Goal: Navigation & Orientation: Find specific page/section

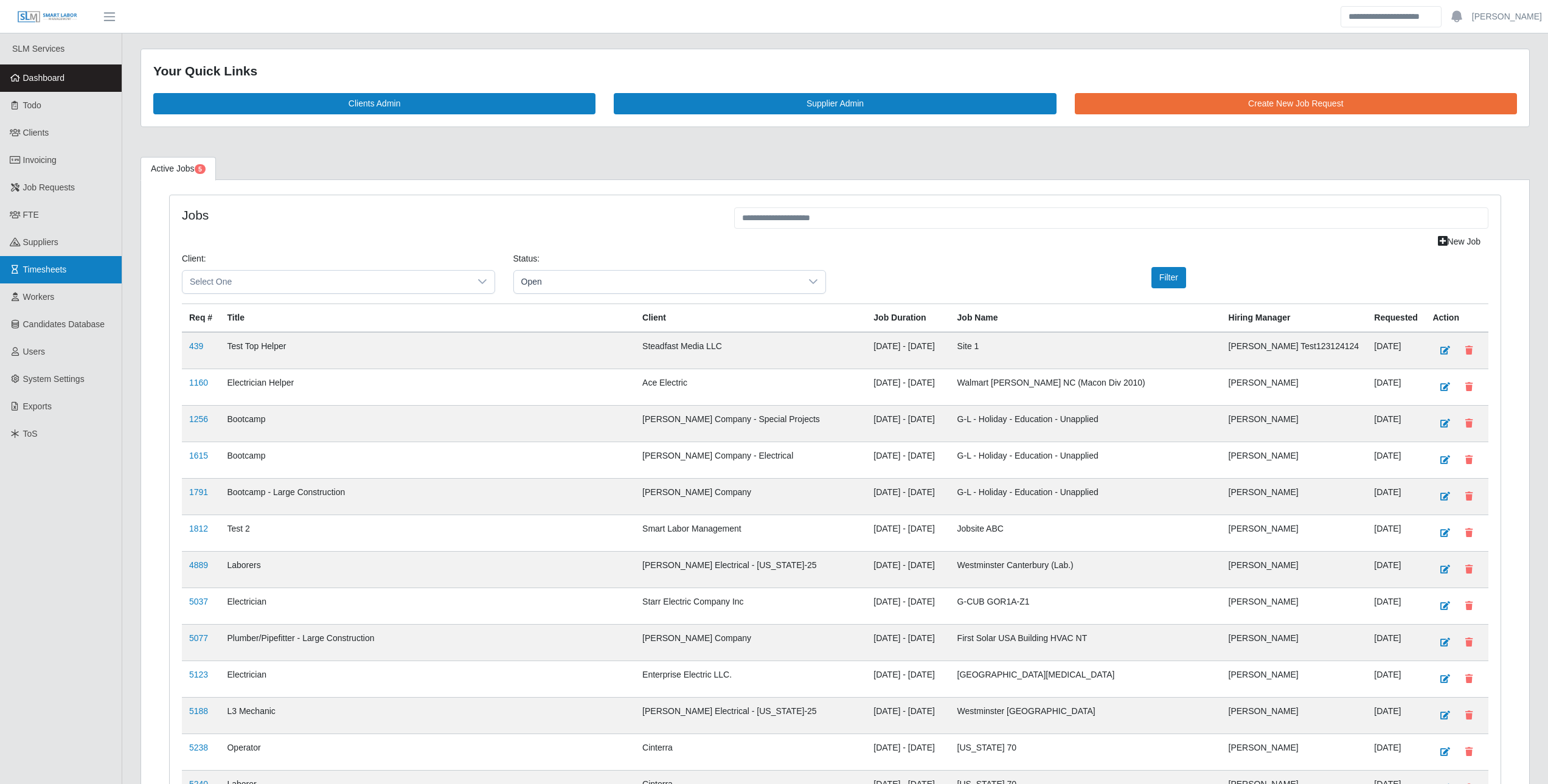
click at [68, 260] on link "Timesheets" at bounding box center [61, 270] width 122 height 27
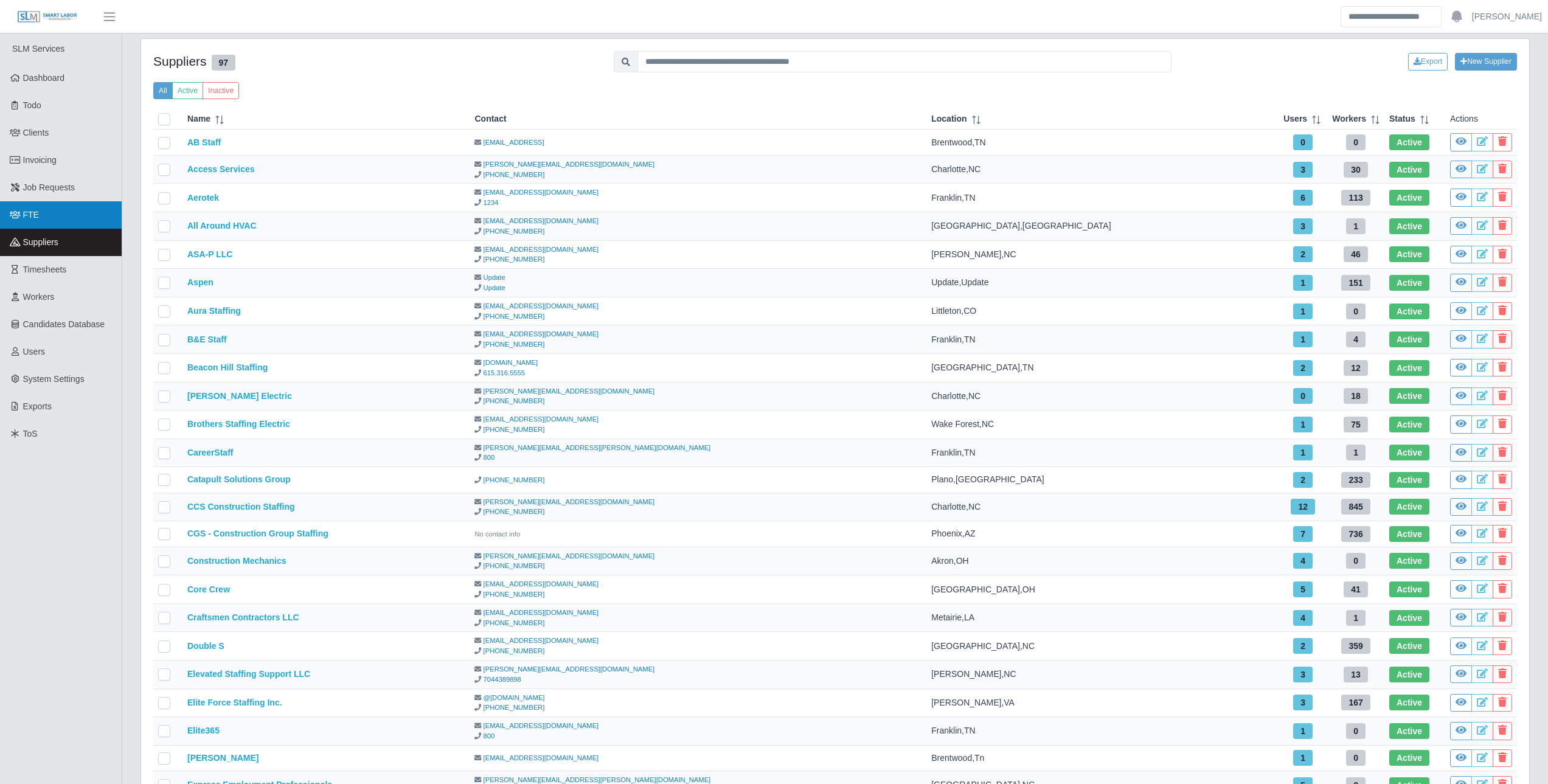
click at [37, 211] on link "FTE" at bounding box center [61, 215] width 122 height 27
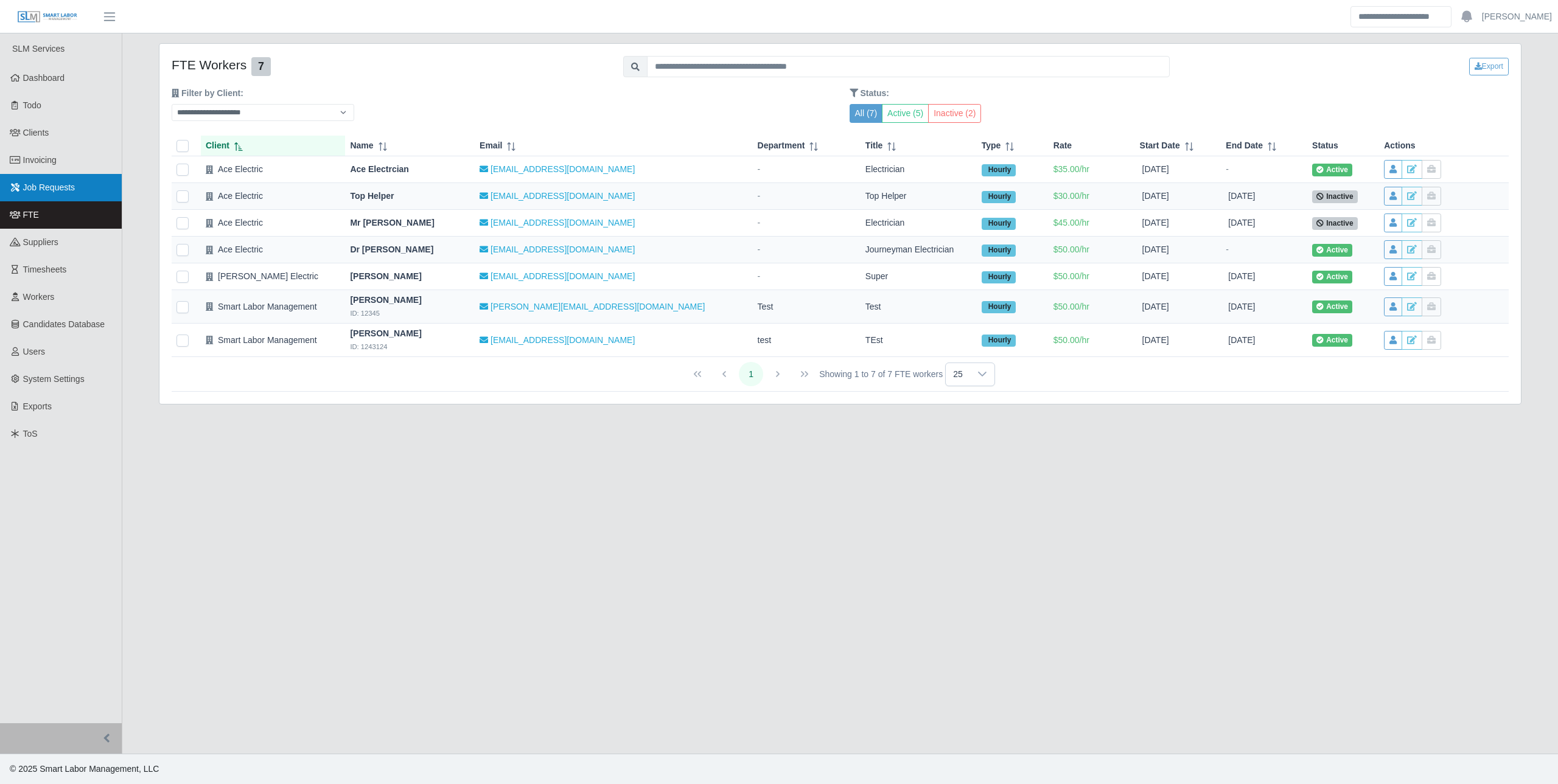
click at [33, 181] on link "Job Requests" at bounding box center [61, 188] width 122 height 27
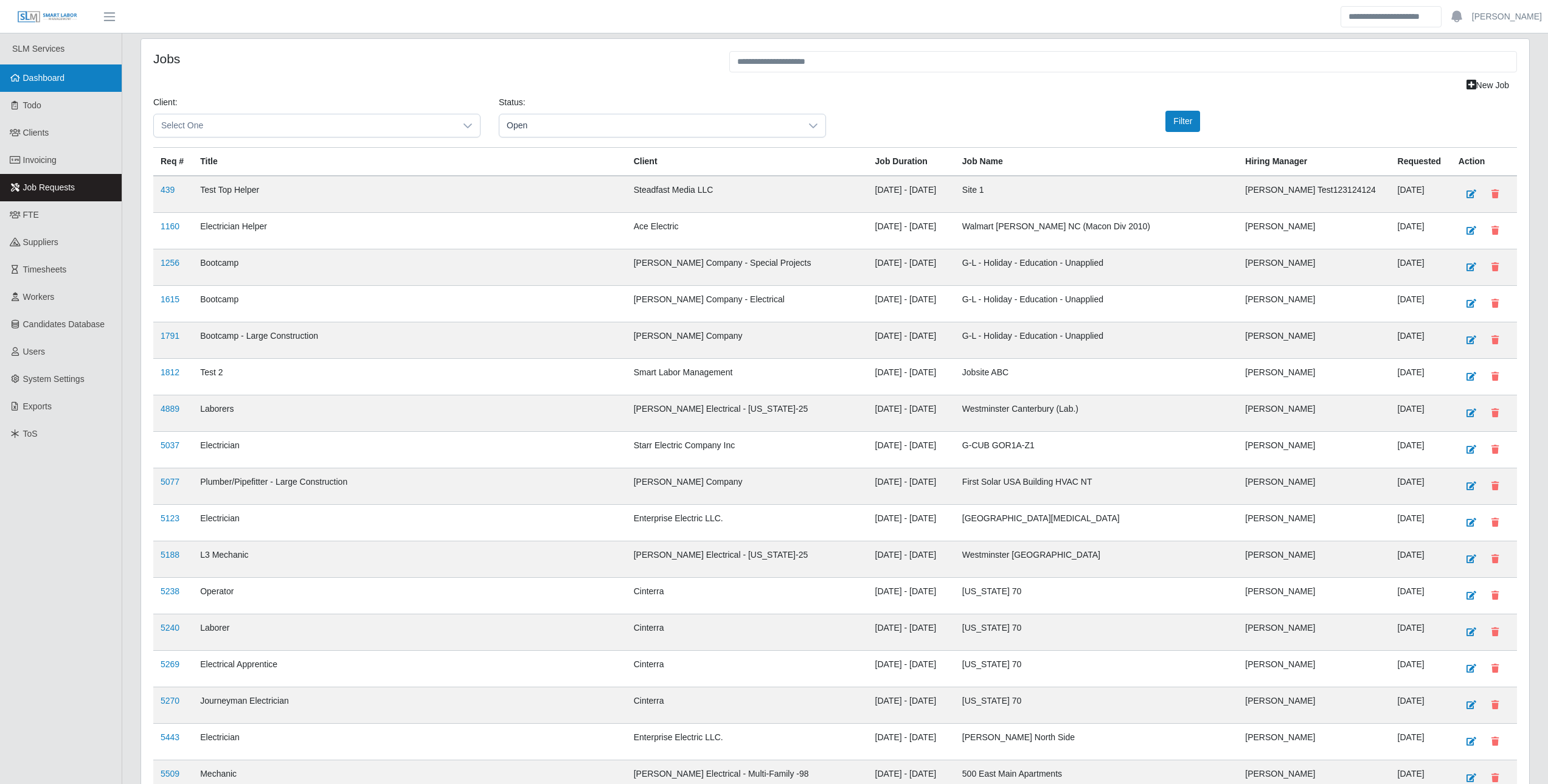
click at [51, 75] on span "Dashboard" at bounding box center [44, 77] width 42 height 9
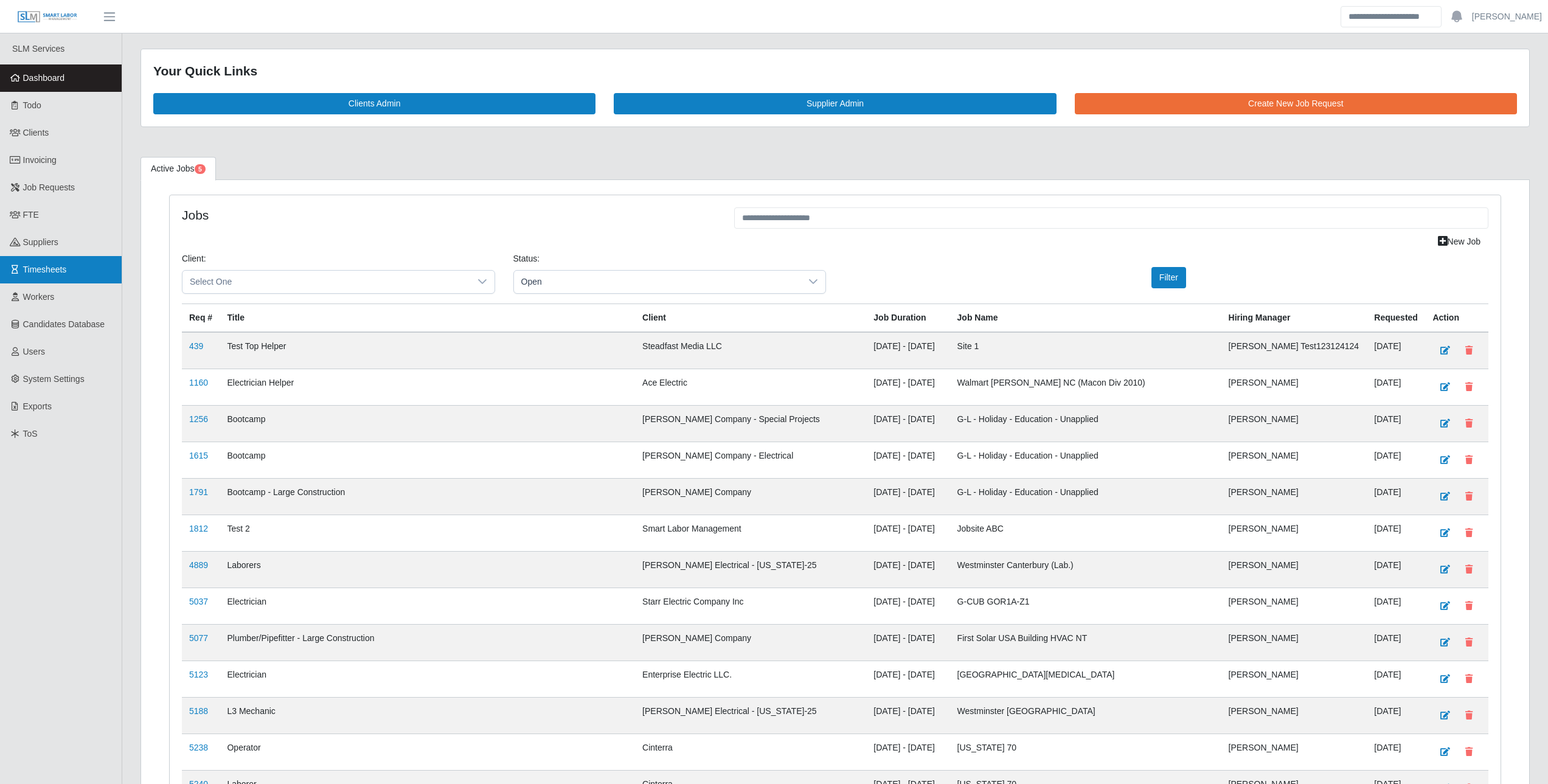
click at [56, 265] on span "Timesheets" at bounding box center [45, 269] width 44 height 9
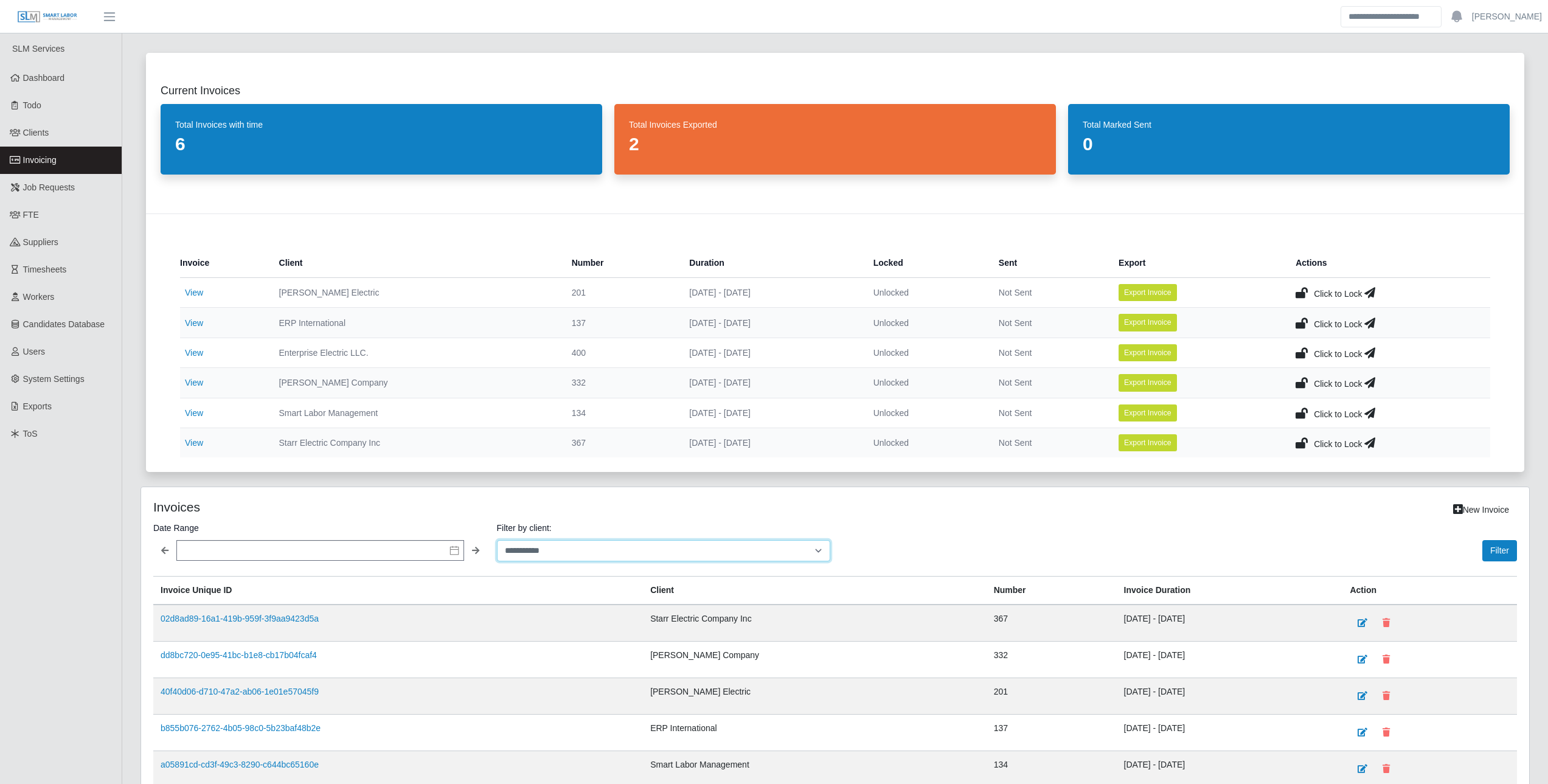
click at [614, 554] on select "**********" at bounding box center [664, 551] width 334 height 22
select select "**********"
click at [497, 540] on select "**********" at bounding box center [664, 551] width 334 height 22
click at [1498, 542] on button "Filter" at bounding box center [1500, 551] width 35 height 22
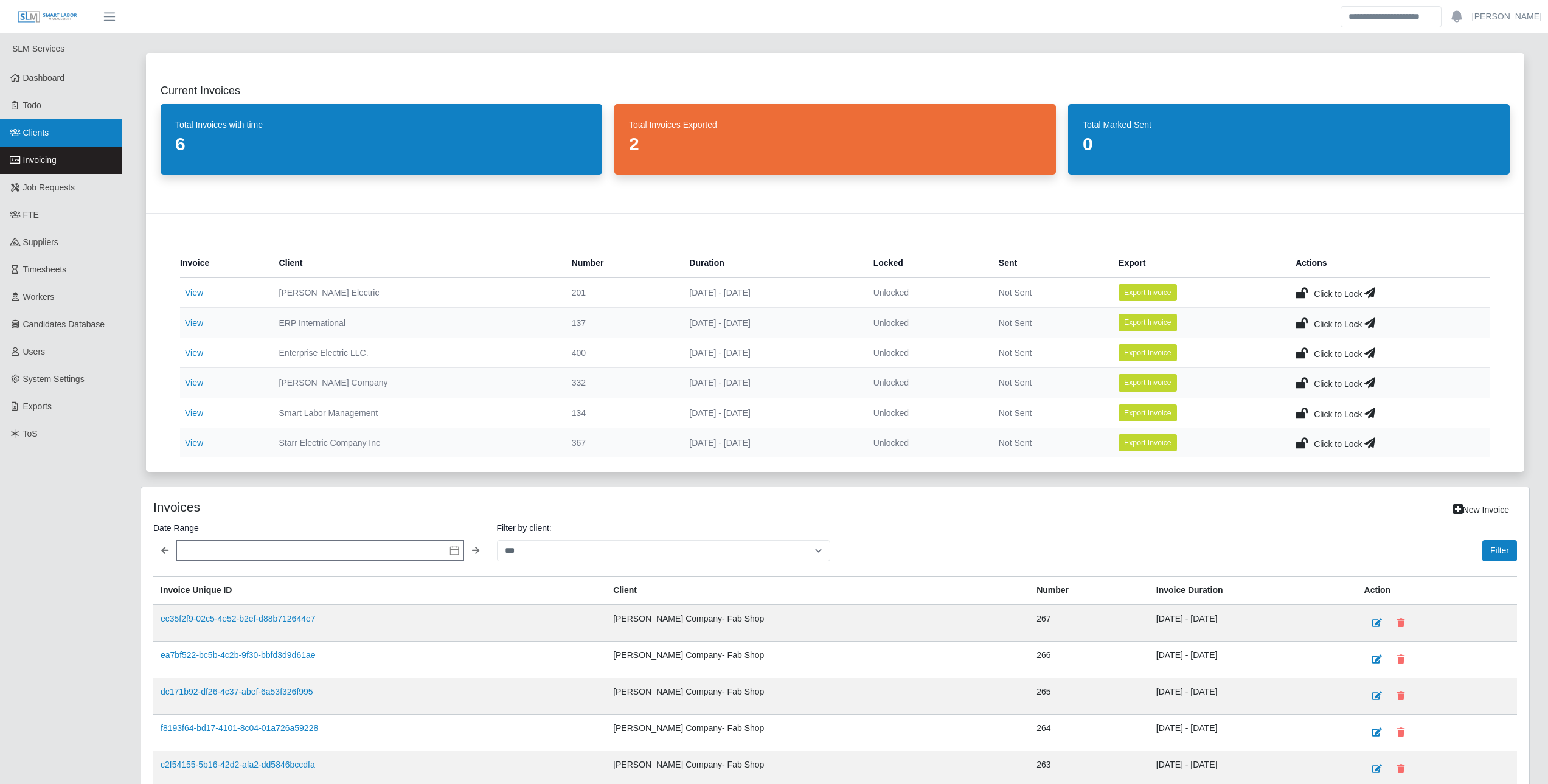
click at [45, 143] on link "Clients" at bounding box center [61, 133] width 122 height 27
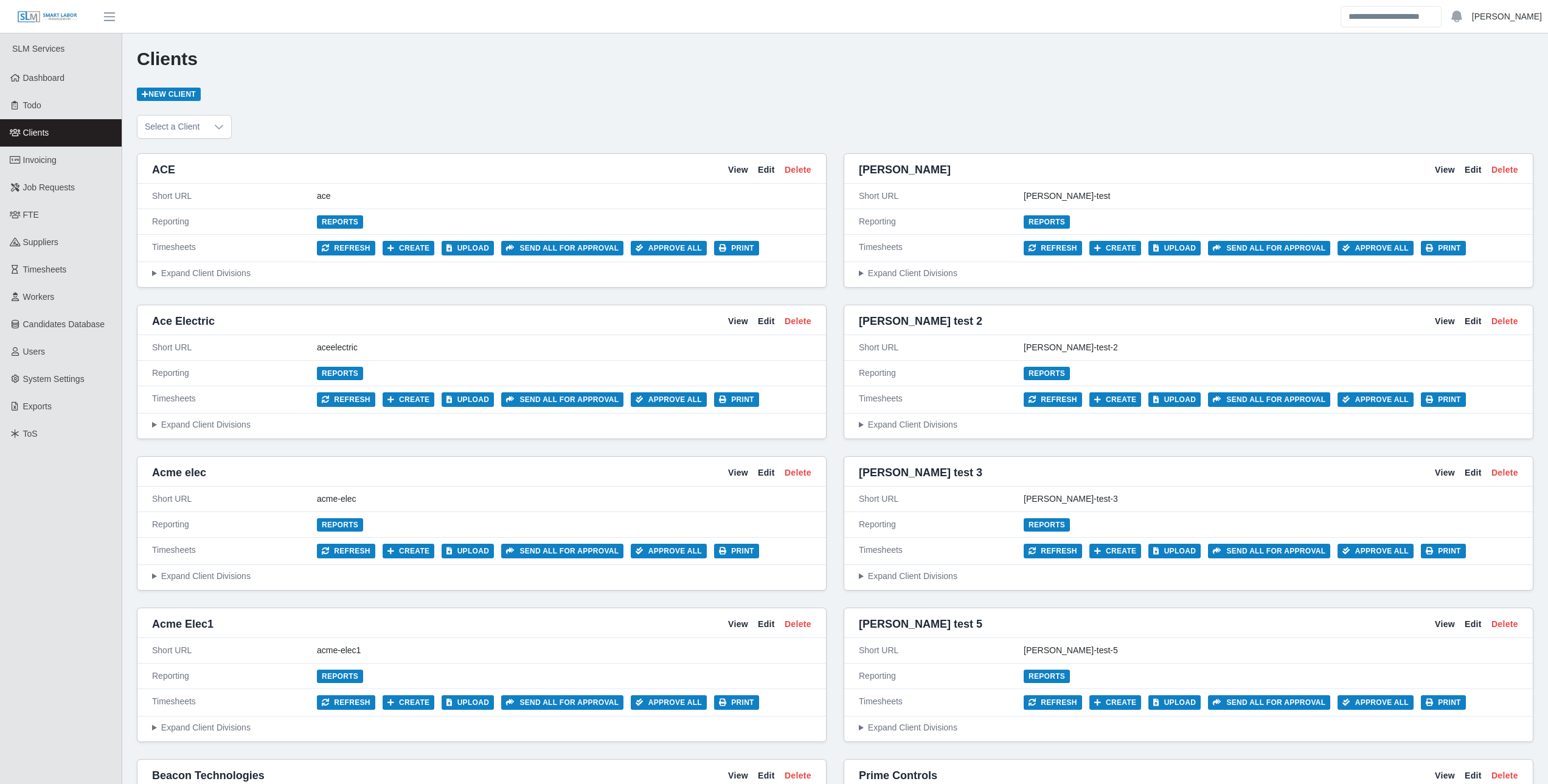
click at [1516, 13] on link "Josh DeBusk" at bounding box center [1507, 17] width 70 height 13
click at [1466, 79] on link "Logout" at bounding box center [1492, 84] width 110 height 25
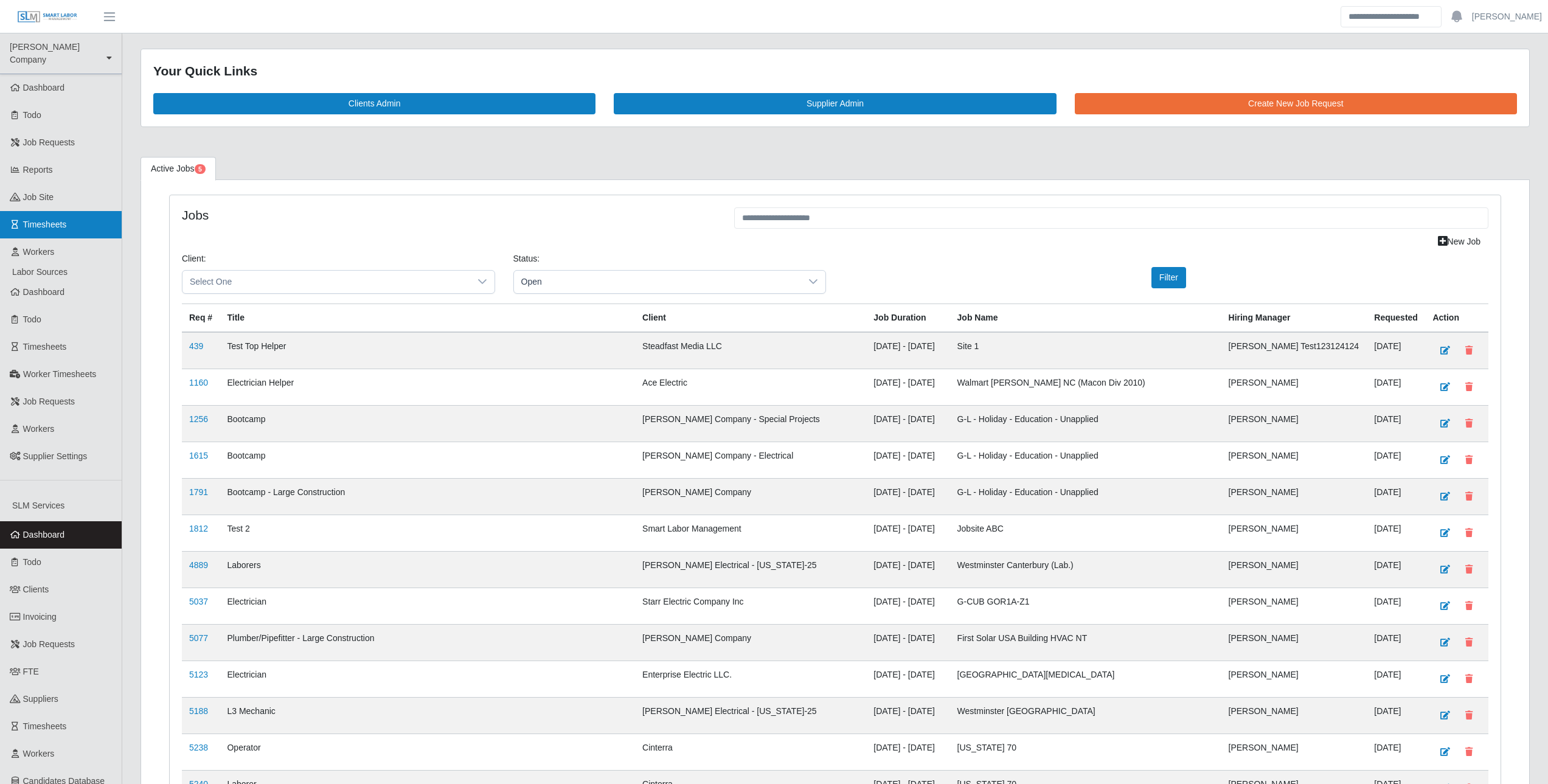
click at [64, 219] on span "Timesheets" at bounding box center [45, 224] width 44 height 9
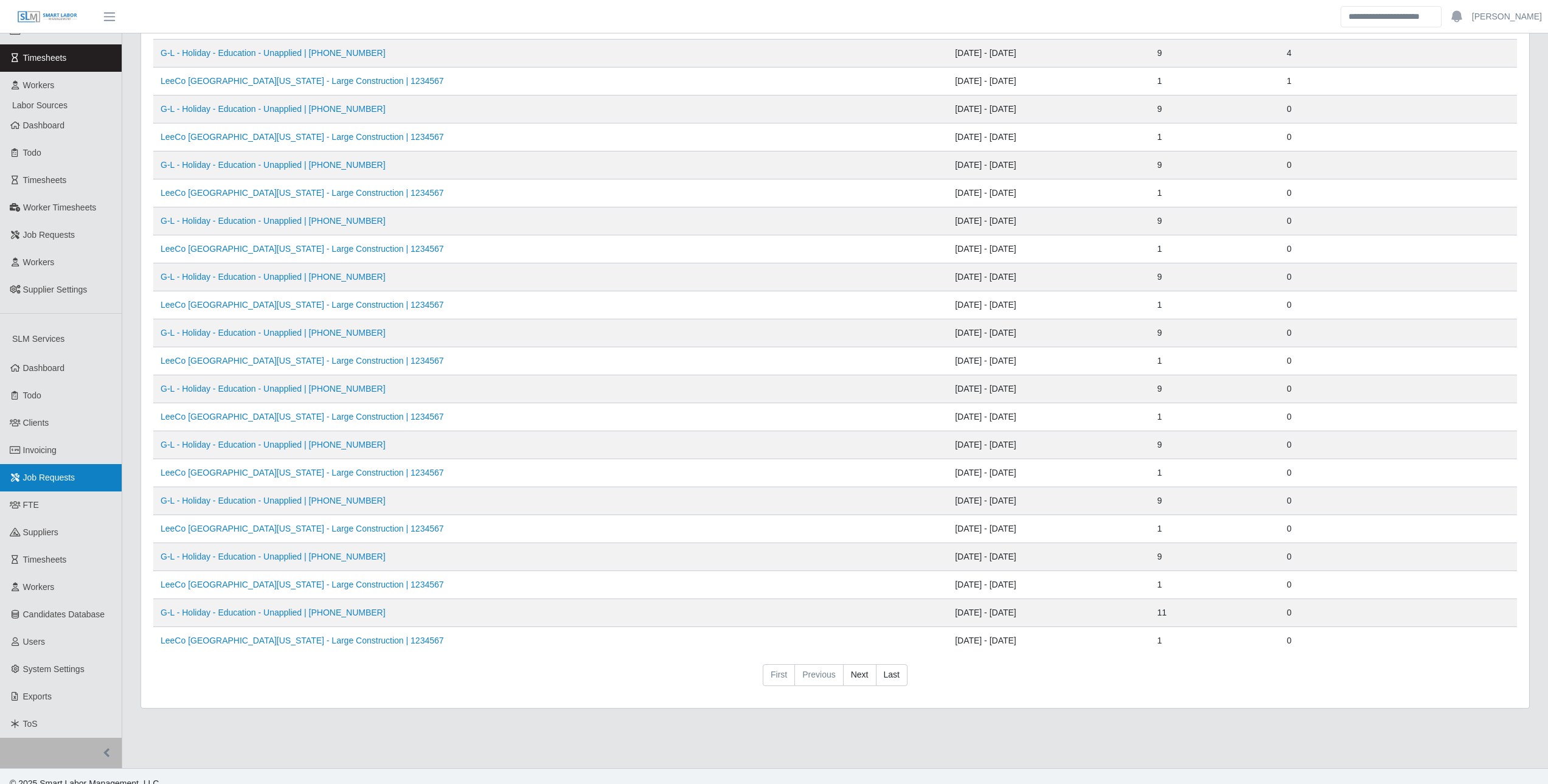
scroll to position [169, 0]
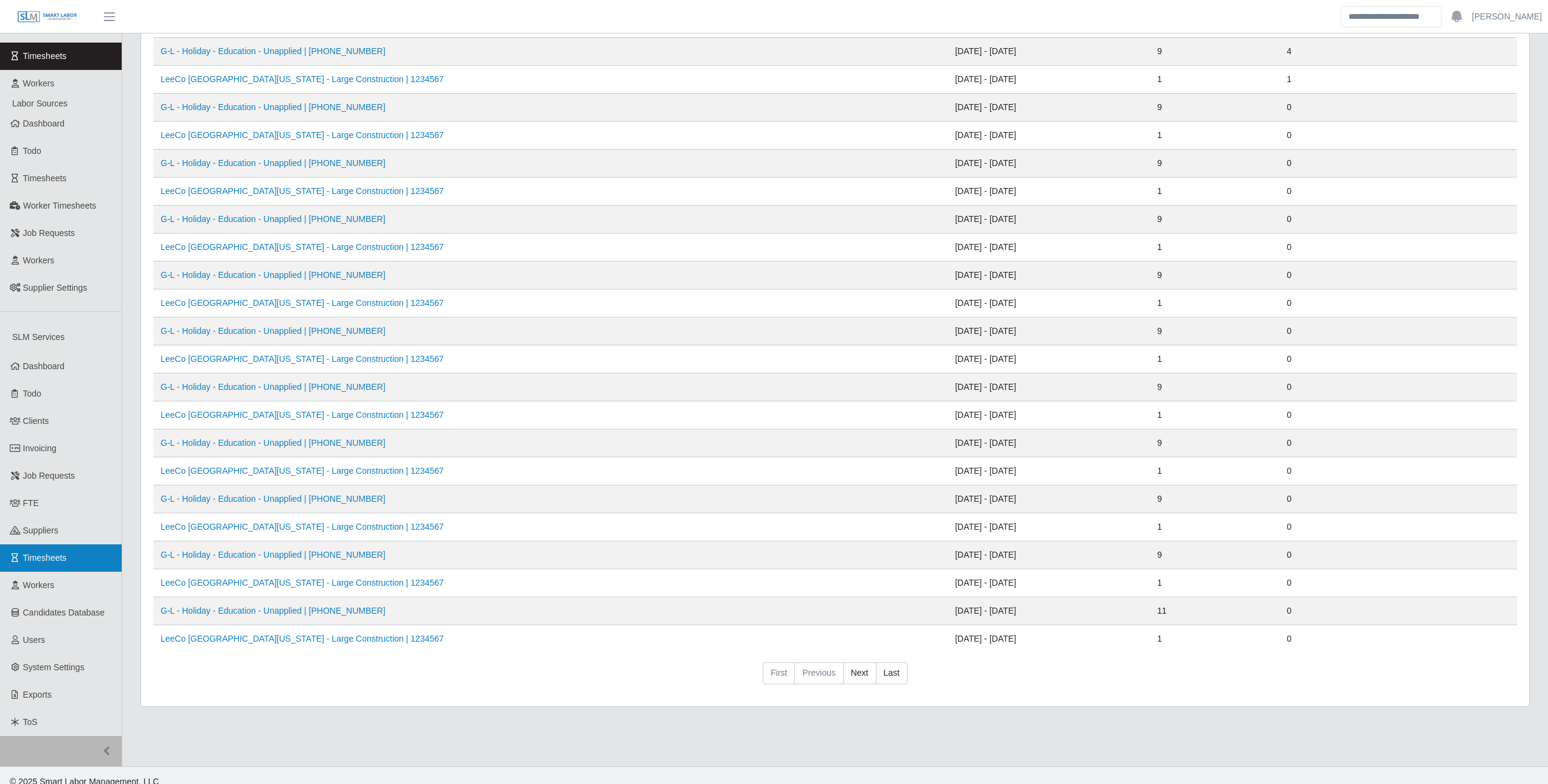
click at [45, 553] on span "Timesheets" at bounding box center [45, 558] width 44 height 9
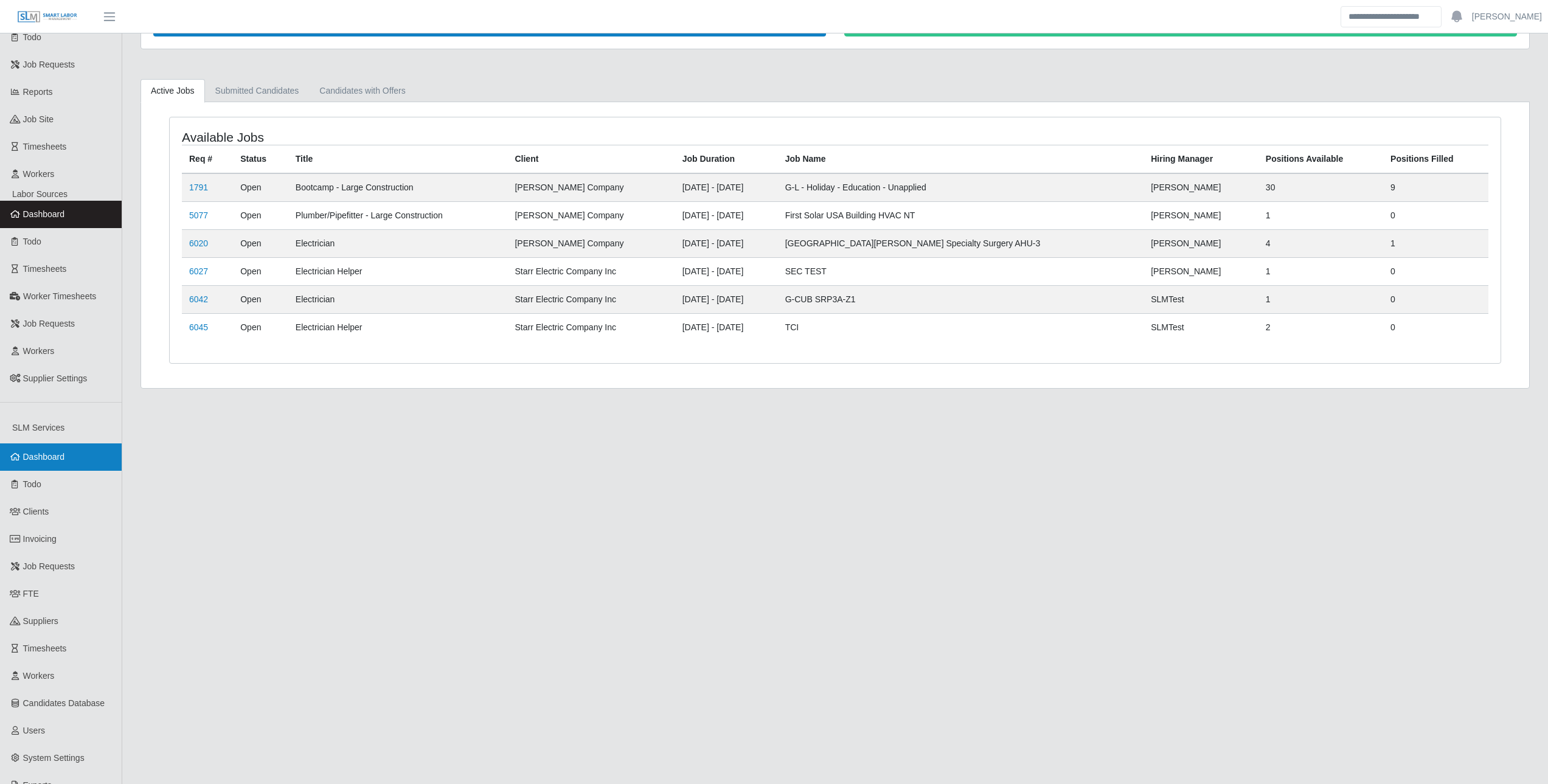
scroll to position [122, 0]
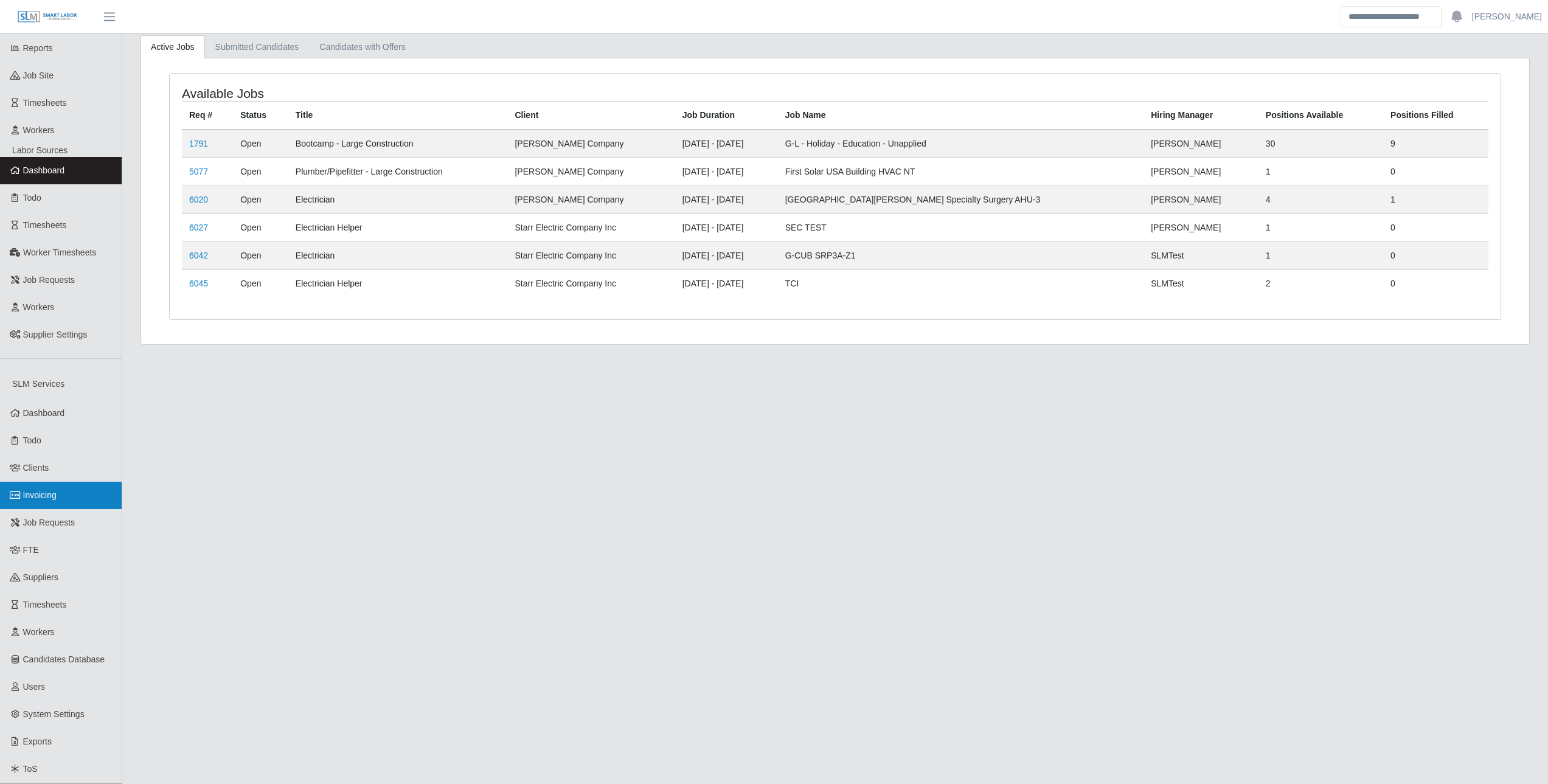
click at [74, 488] on link "Invoicing" at bounding box center [61, 495] width 122 height 27
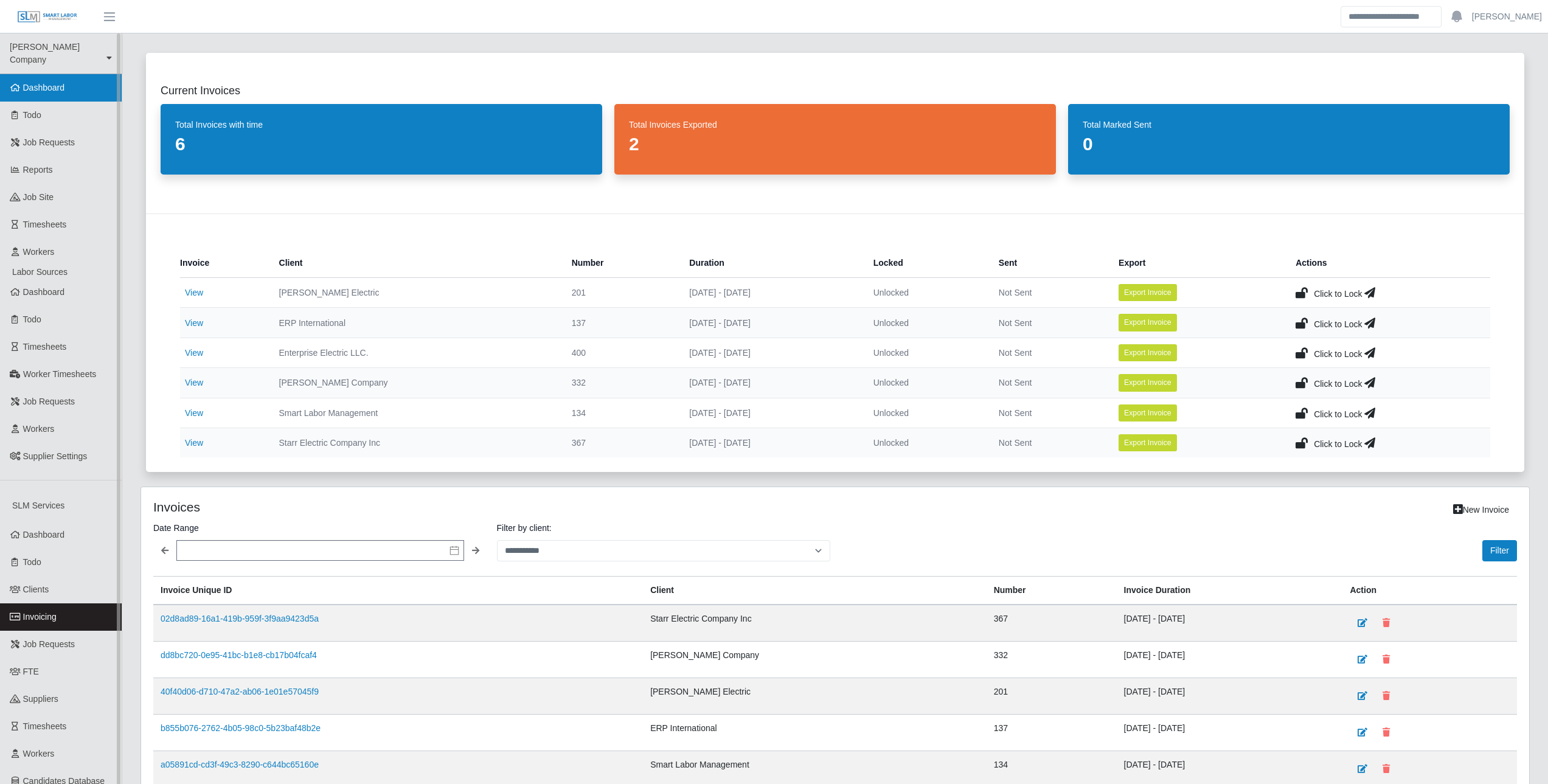
click at [33, 83] on span "Dashboard" at bounding box center [44, 87] width 42 height 9
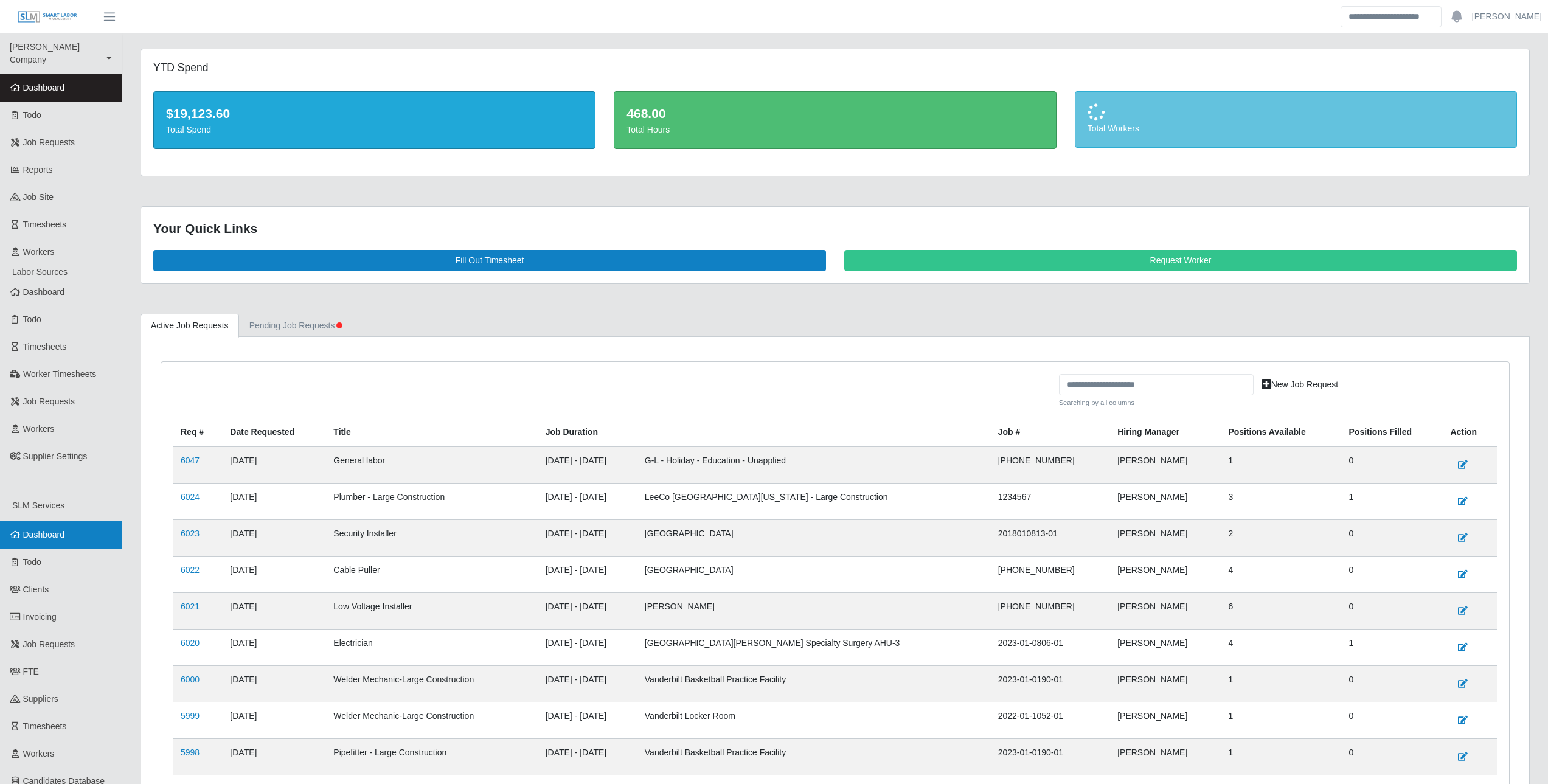
click at [53, 529] on span "Dashboard" at bounding box center [44, 534] width 42 height 9
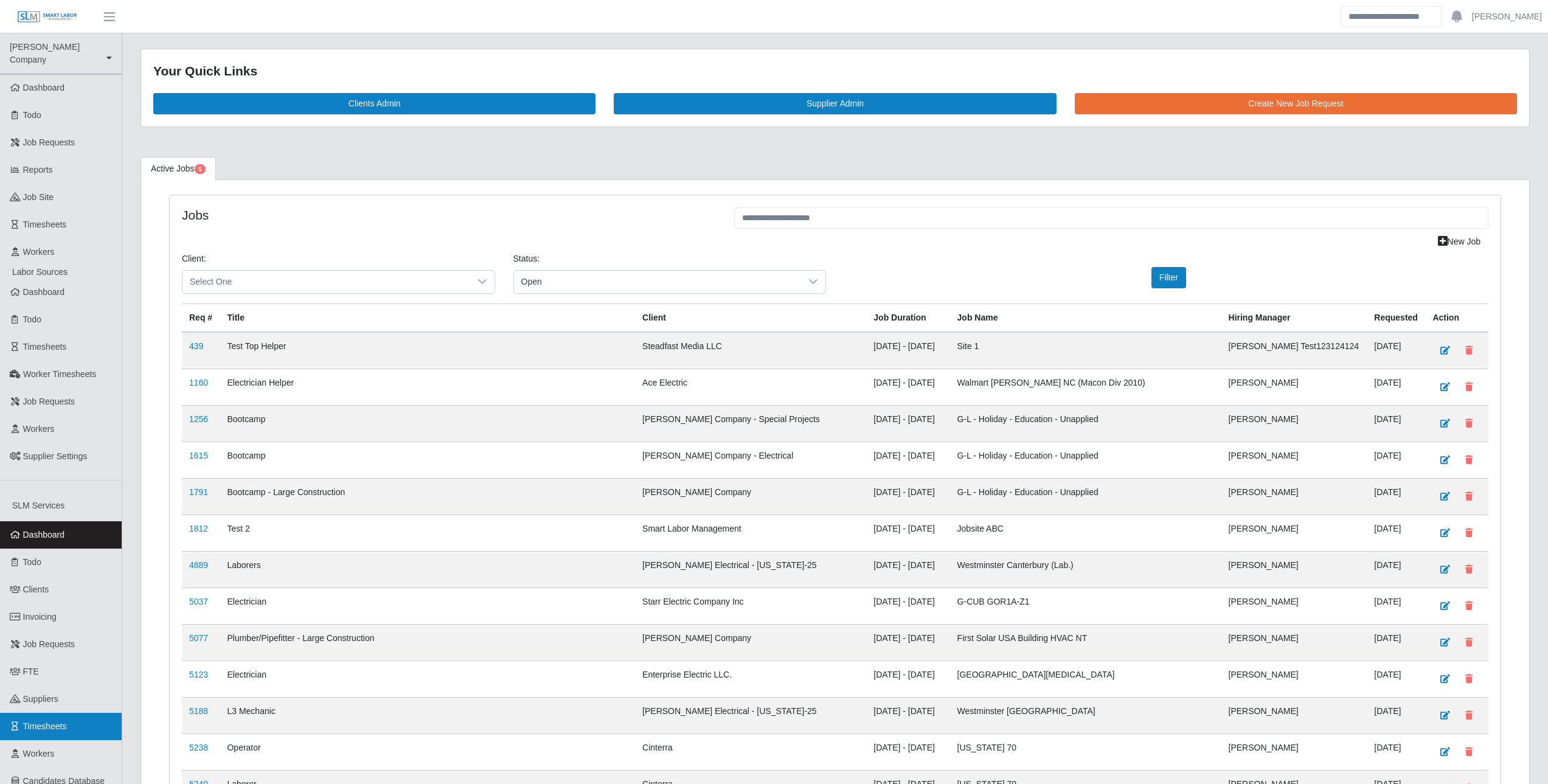
click at [54, 713] on link "Timesheets" at bounding box center [61, 726] width 122 height 27
click at [48, 660] on link "FTE" at bounding box center [61, 671] width 122 height 27
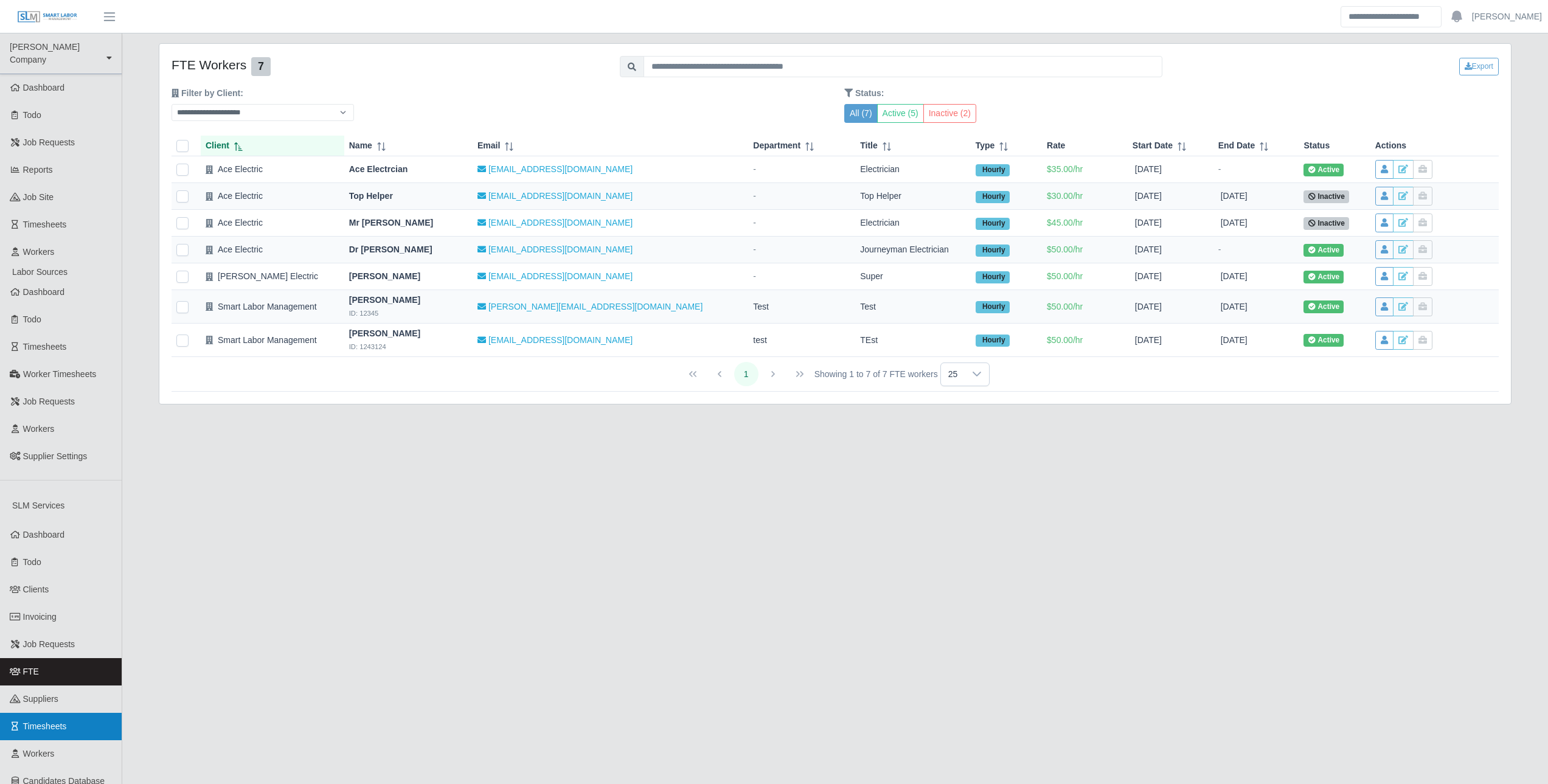
click at [39, 721] on span "Timesheets" at bounding box center [45, 726] width 44 height 9
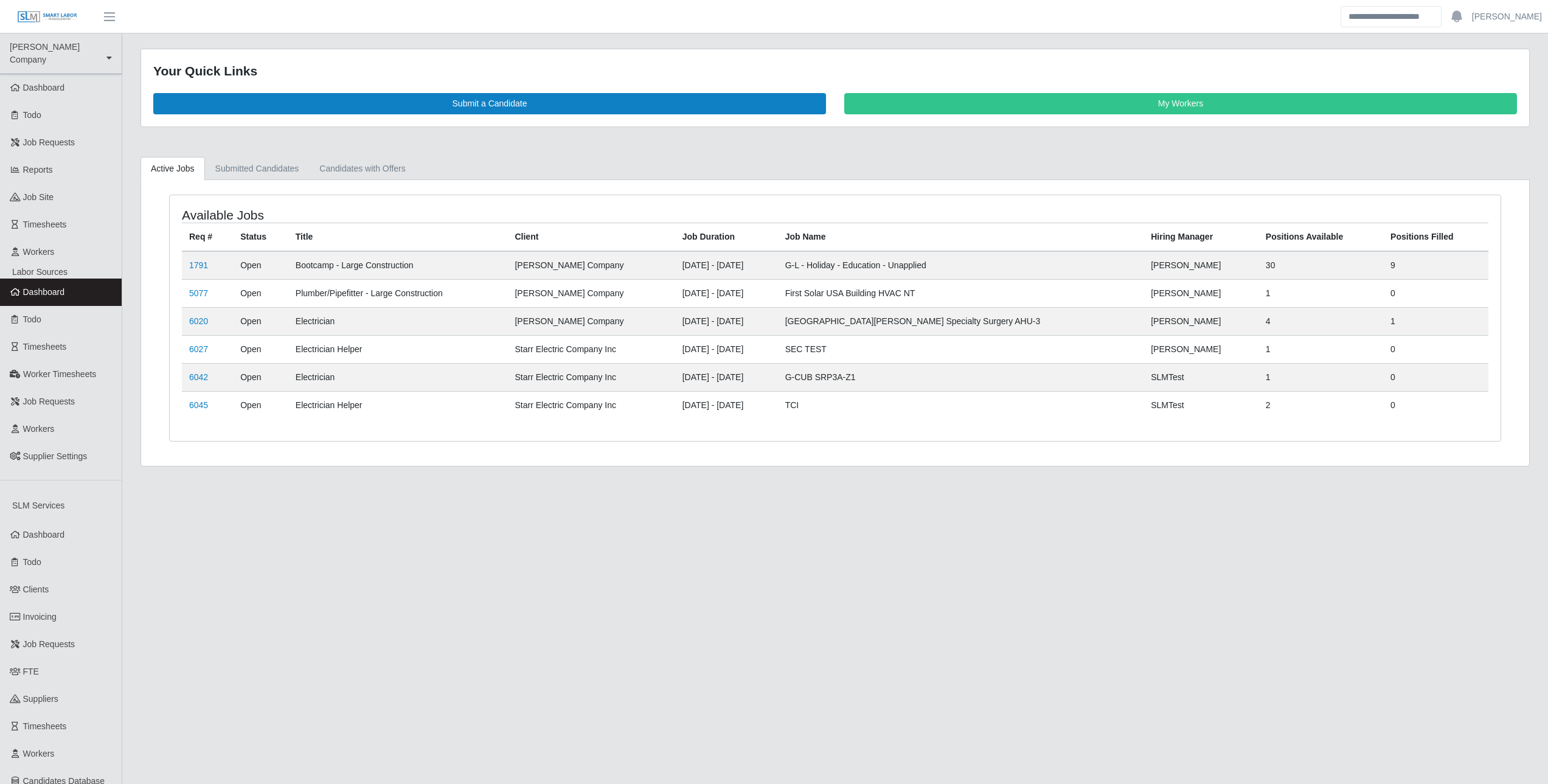
click at [1526, 9] on ul "[PERSON_NAME] Account Settings Logout" at bounding box center [1445, 17] width 208 height 22
click at [1523, 12] on link "[PERSON_NAME]" at bounding box center [1507, 17] width 70 height 13
click at [1459, 84] on link "Logout" at bounding box center [1492, 84] width 110 height 25
